Goal: Find contact information: Find contact information

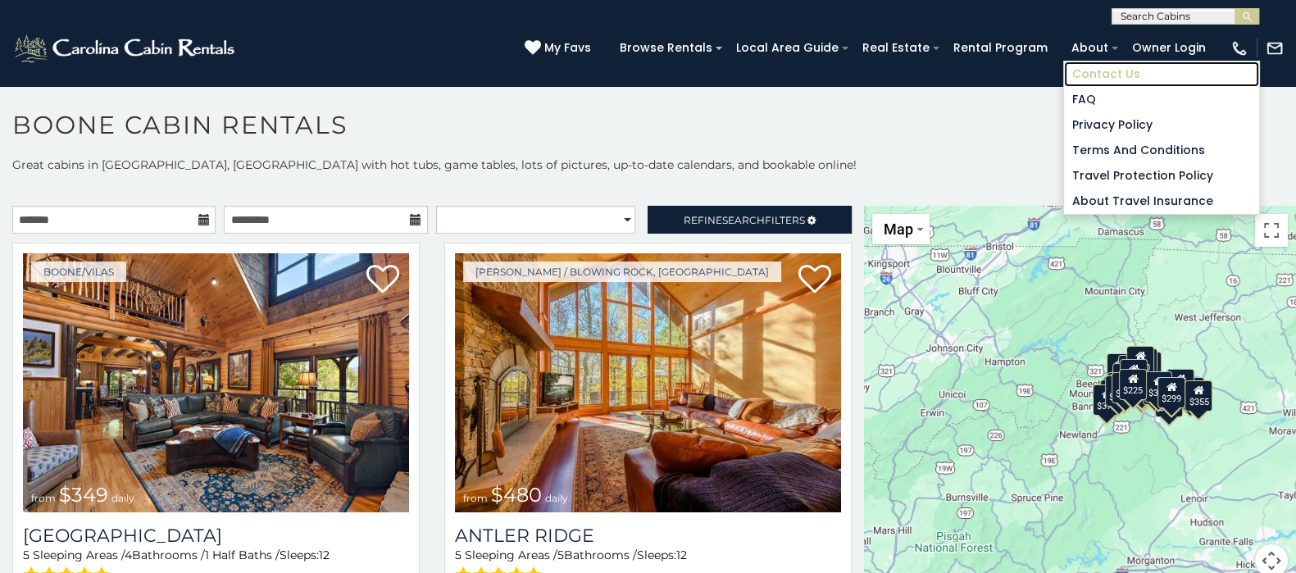
click at [1107, 75] on link "Contact Us" at bounding box center [1161, 73] width 195 height 25
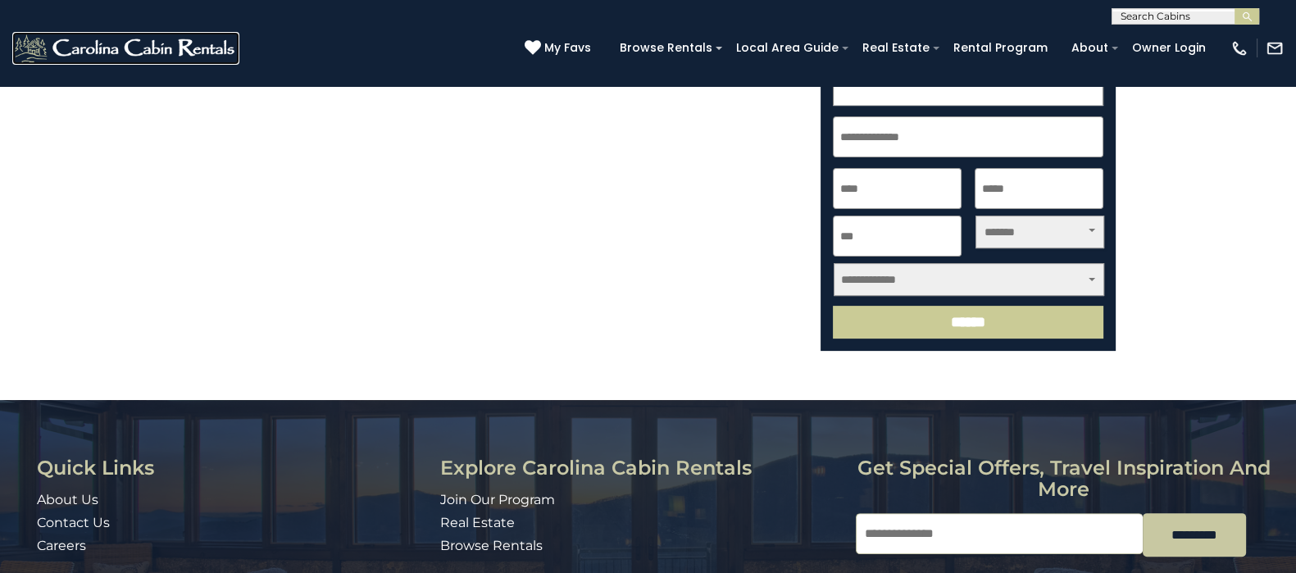
scroll to position [754, 0]
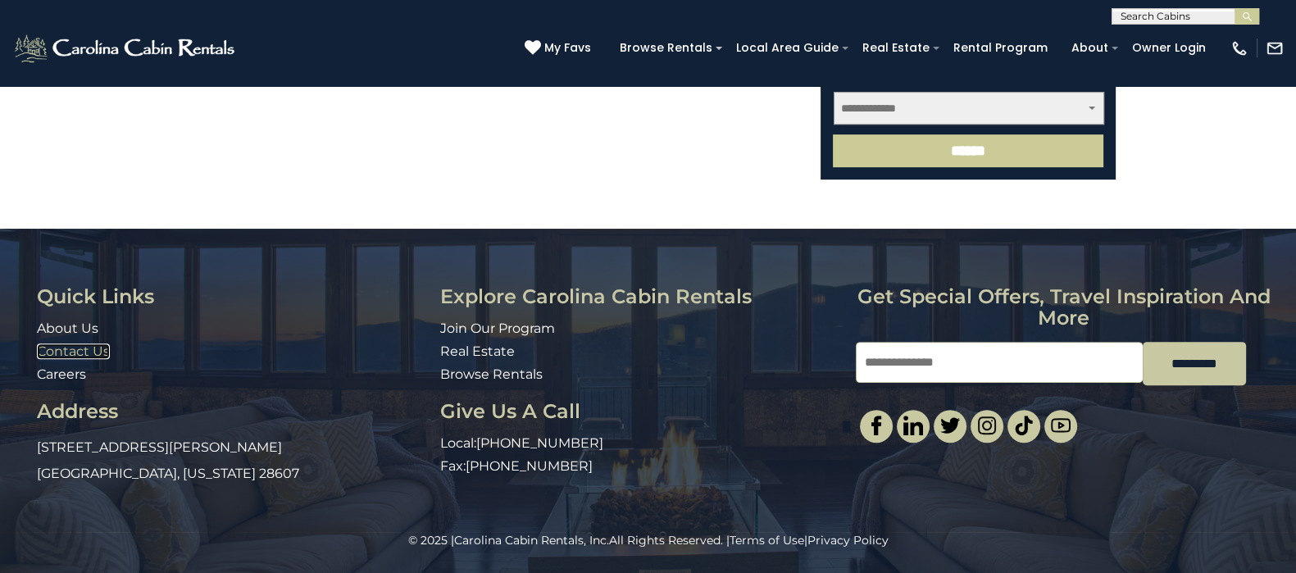
click at [103, 349] on link "Contact Us" at bounding box center [73, 351] width 73 height 16
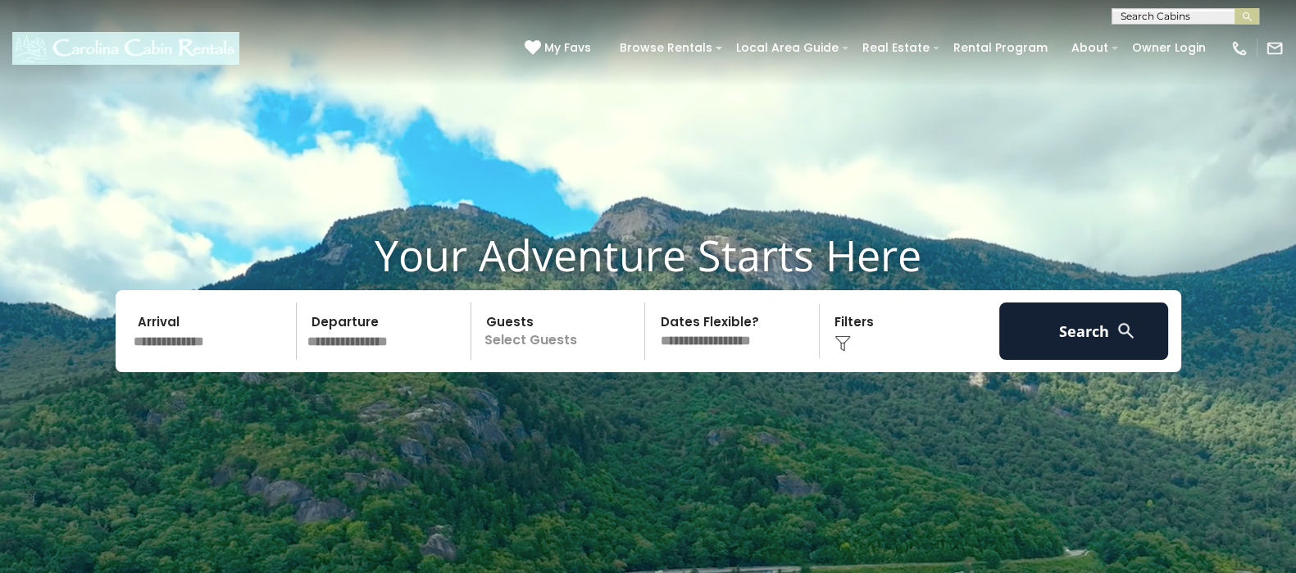
drag, startPoint x: 248, startPoint y: 46, endPoint x: 85, endPoint y: 49, distance: 162.3
click at [85, 49] on div "[PHONE_NUMBER] My Favs Browse Rentals Local Area Guide Activities & Attractions…" at bounding box center [648, 55] width 1296 height 61
